Goal: Navigation & Orientation: Go to known website

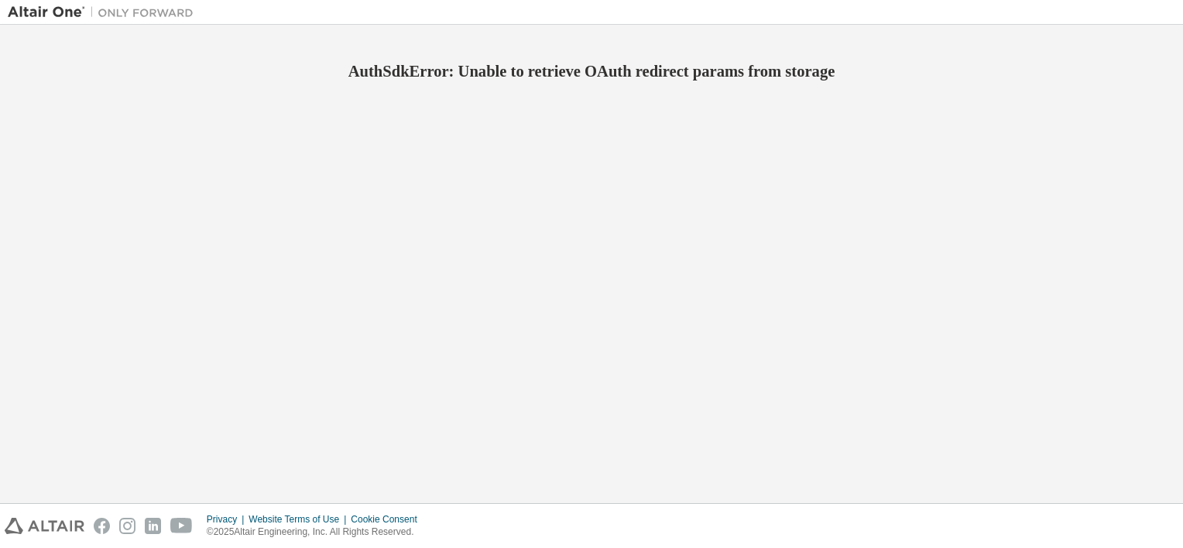
click at [51, 11] on img at bounding box center [105, 12] width 194 height 15
click at [115, 15] on img at bounding box center [105, 12] width 194 height 15
click at [111, 333] on div "AuthSdkError: Unable to retrieve OAuth redirect params from storage" at bounding box center [591, 264] width 1167 height 463
click at [40, 527] on img at bounding box center [45, 526] width 80 height 16
click at [70, 12] on img at bounding box center [105, 12] width 194 height 15
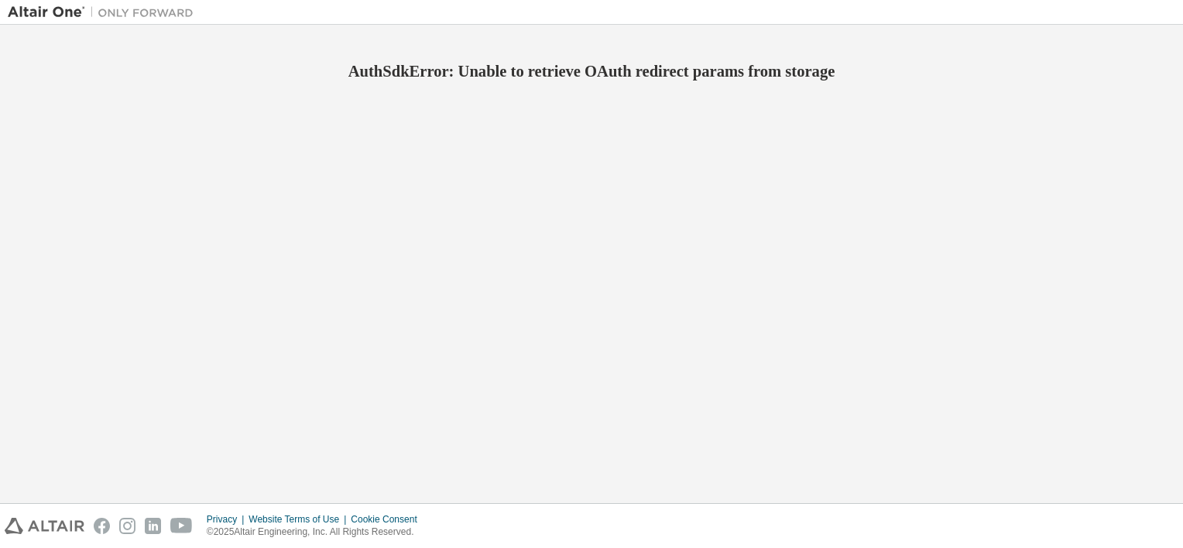
click at [109, 14] on img at bounding box center [105, 12] width 194 height 15
